Goal: Task Accomplishment & Management: Complete application form

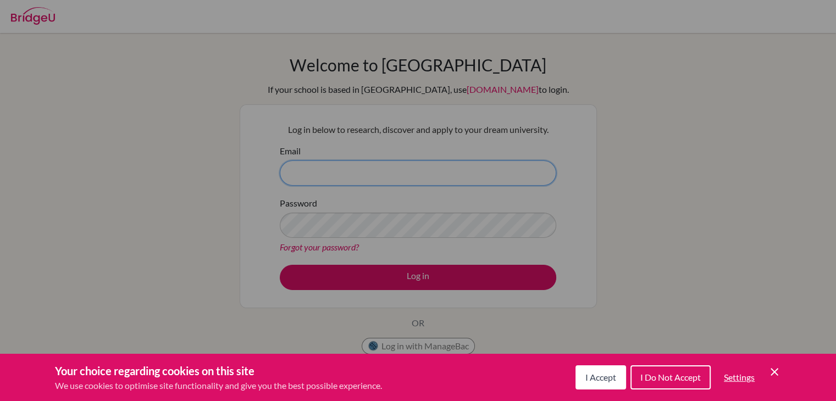
type input "[EMAIL_ADDRESS][DOMAIN_NAME]"
click at [773, 372] on icon "Cookie Control Close Icon" at bounding box center [774, 371] width 13 height 13
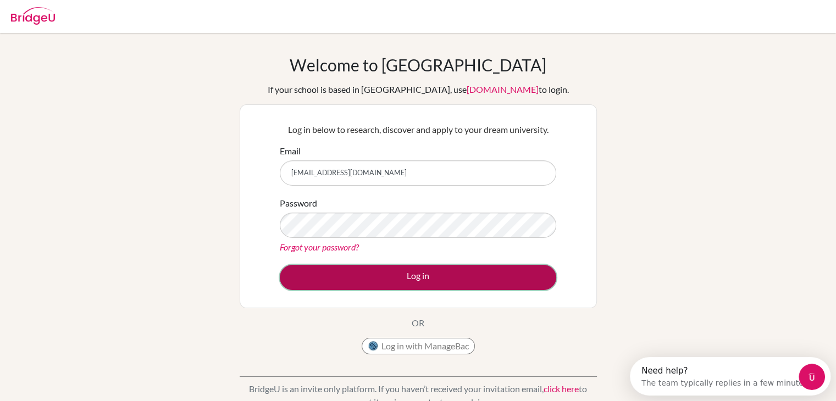
click at [386, 275] on button "Log in" at bounding box center [418, 277] width 276 height 25
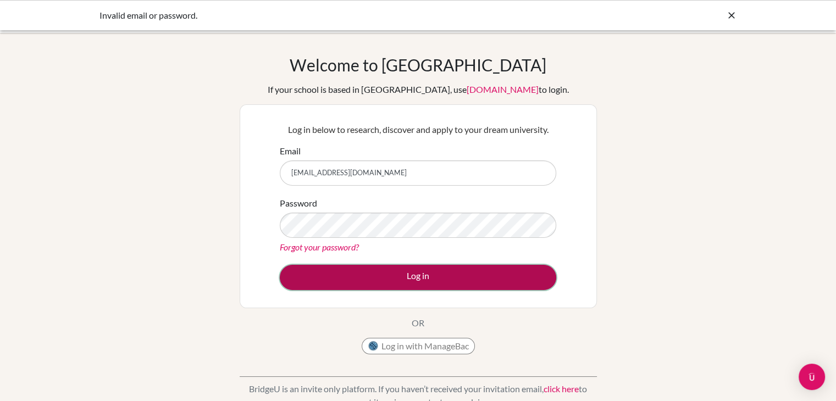
click at [532, 270] on button "Log in" at bounding box center [418, 277] width 276 height 25
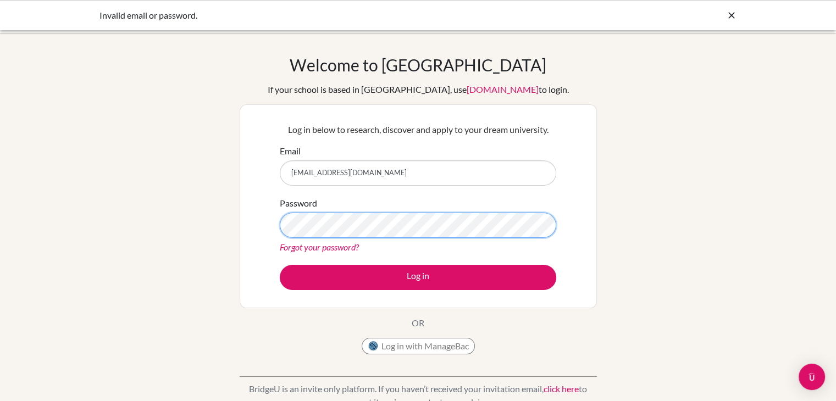
click at [280, 265] on button "Log in" at bounding box center [418, 277] width 276 height 25
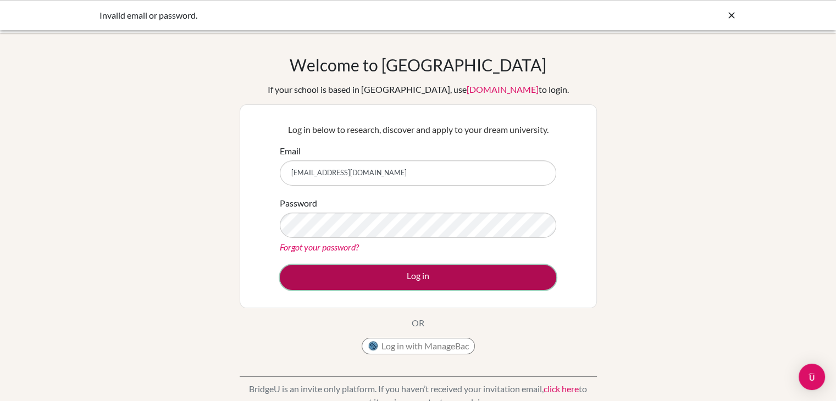
click at [523, 281] on button "Log in" at bounding box center [418, 277] width 276 height 25
click at [371, 280] on button "Log in" at bounding box center [418, 277] width 276 height 25
